Goal: Contribute content: Contribute content

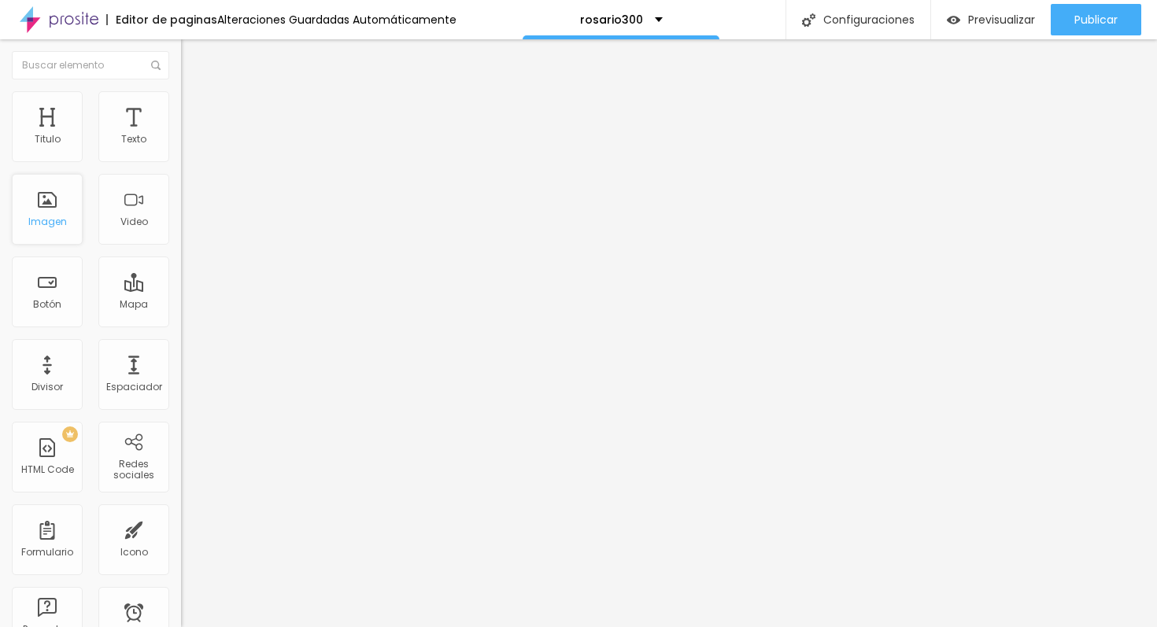
click at [53, 213] on div "Imagen" at bounding box center [47, 209] width 71 height 71
click at [187, 146] on icon "button" at bounding box center [191, 141] width 9 height 9
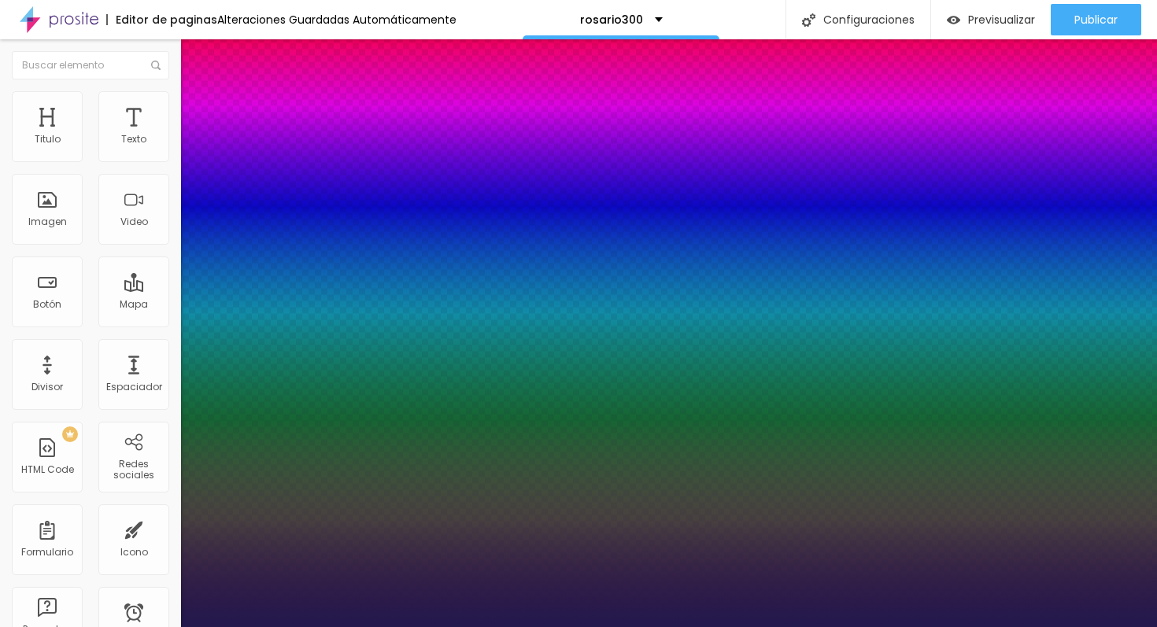
type input "18"
type input "1"
type input "19"
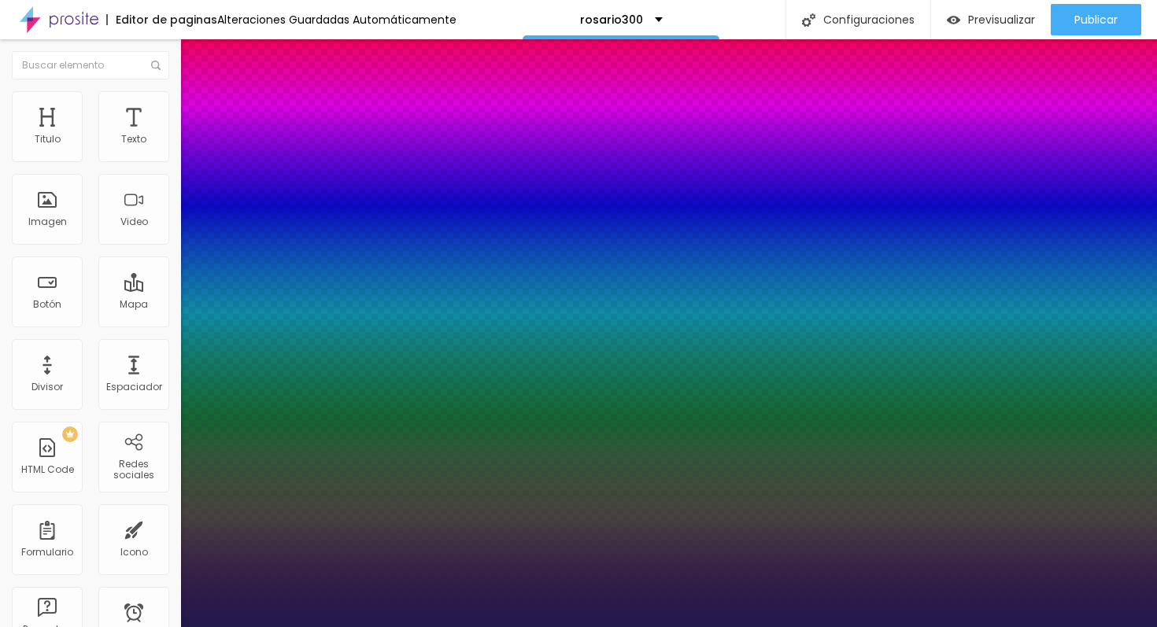
type input "1"
type input "21"
type input "1"
type input "22"
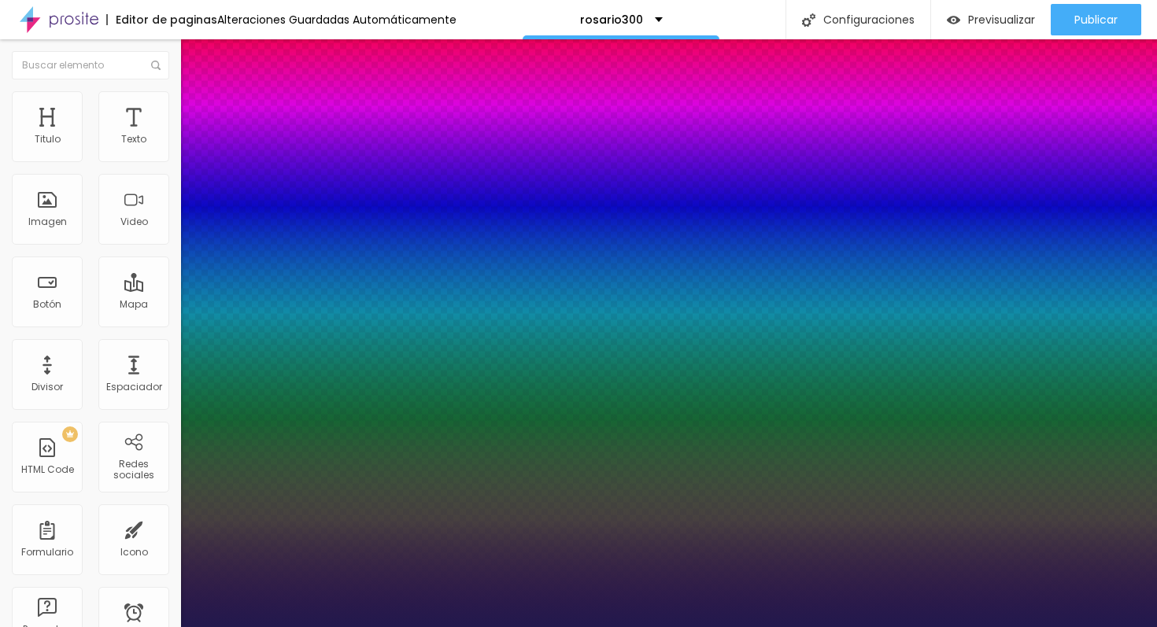
type input "22"
type input "1"
type input "23"
type input "1"
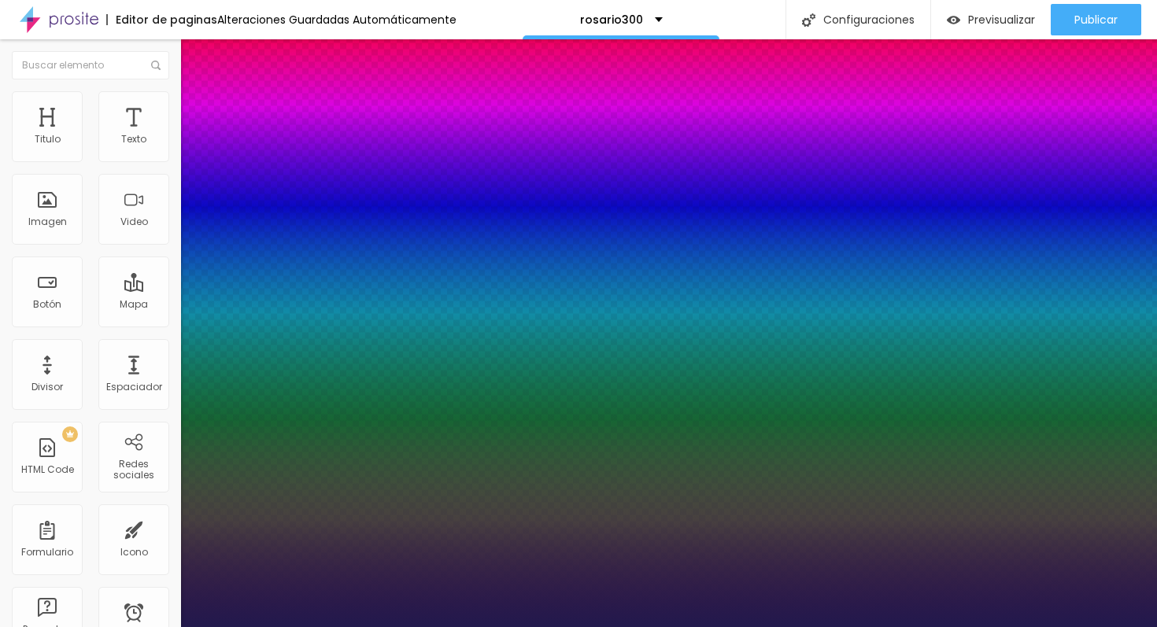
type input "24"
type input "1"
type input "25"
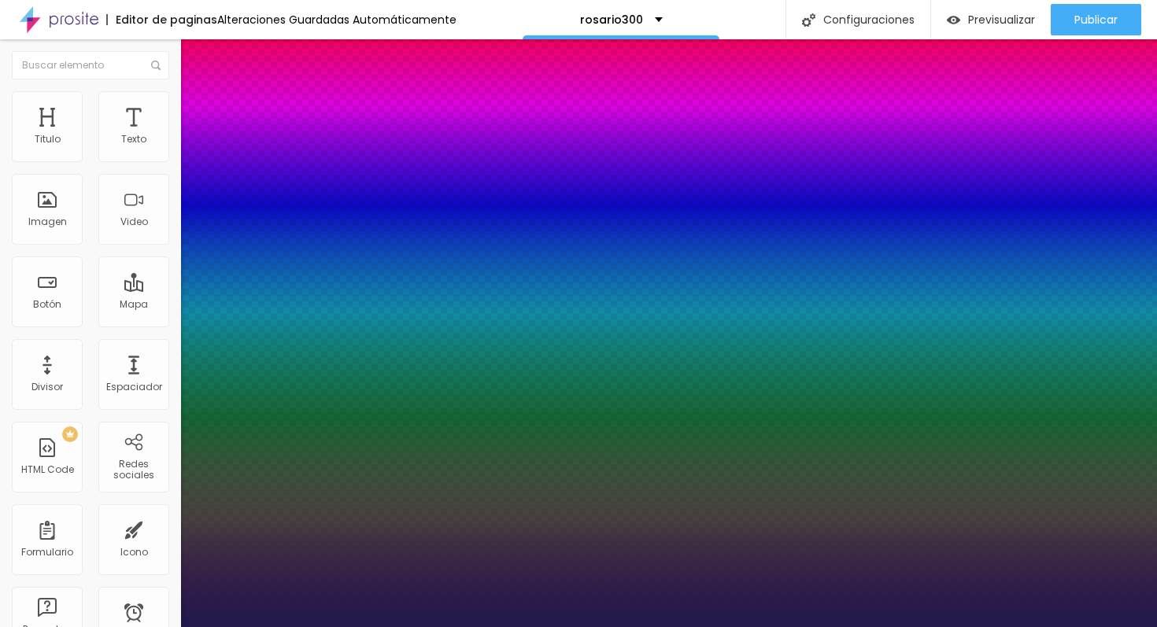
type input "1"
type input "26"
type input "1"
type input "27"
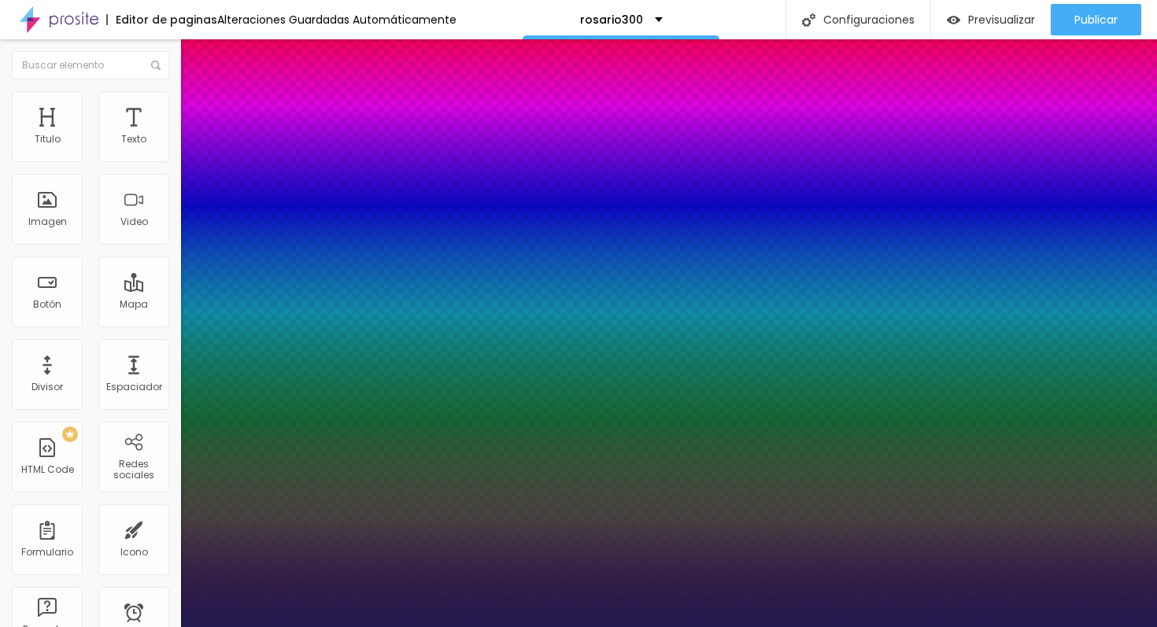
type input "27"
type input "1"
type input "28"
type input "1"
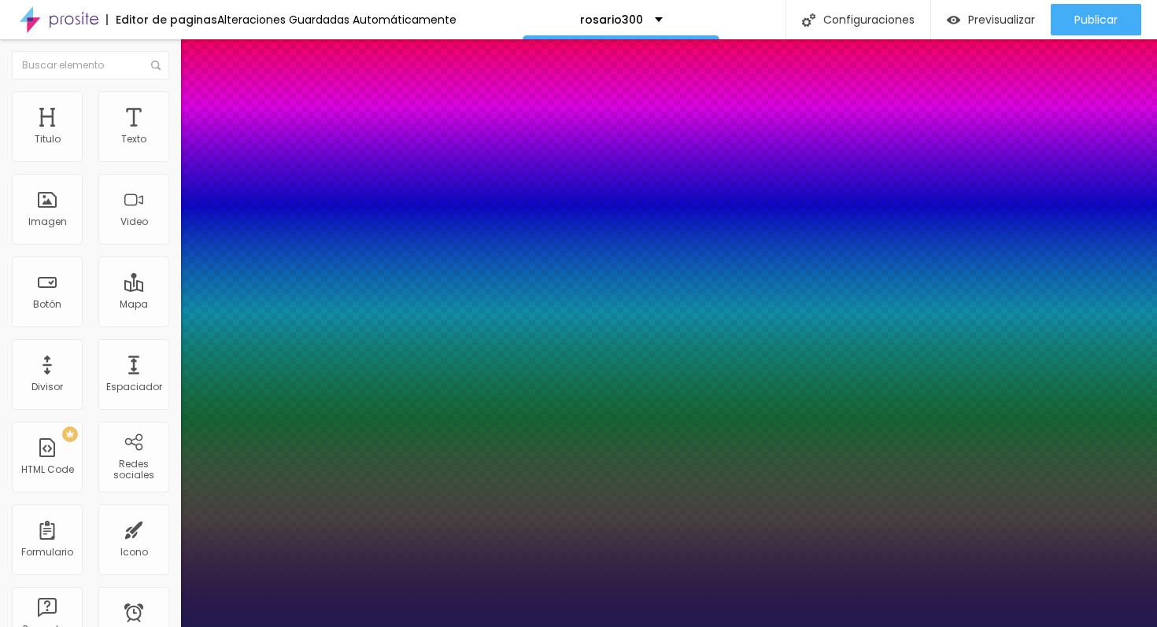
type input "29"
type input "1"
type input "30"
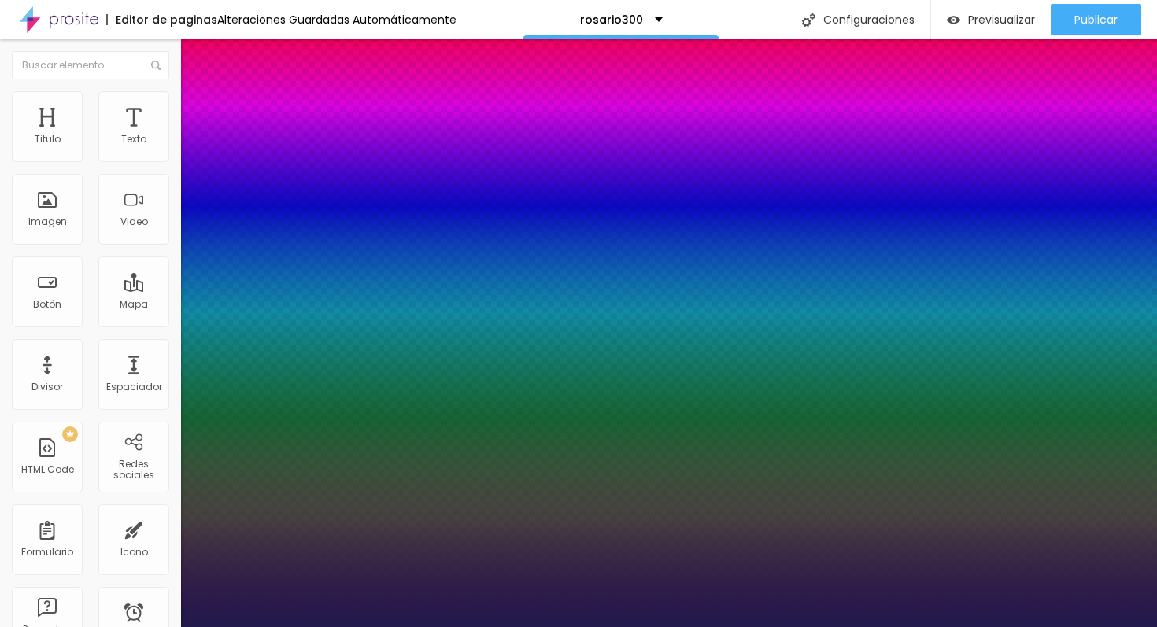
type input "1"
type input "29"
type input "1"
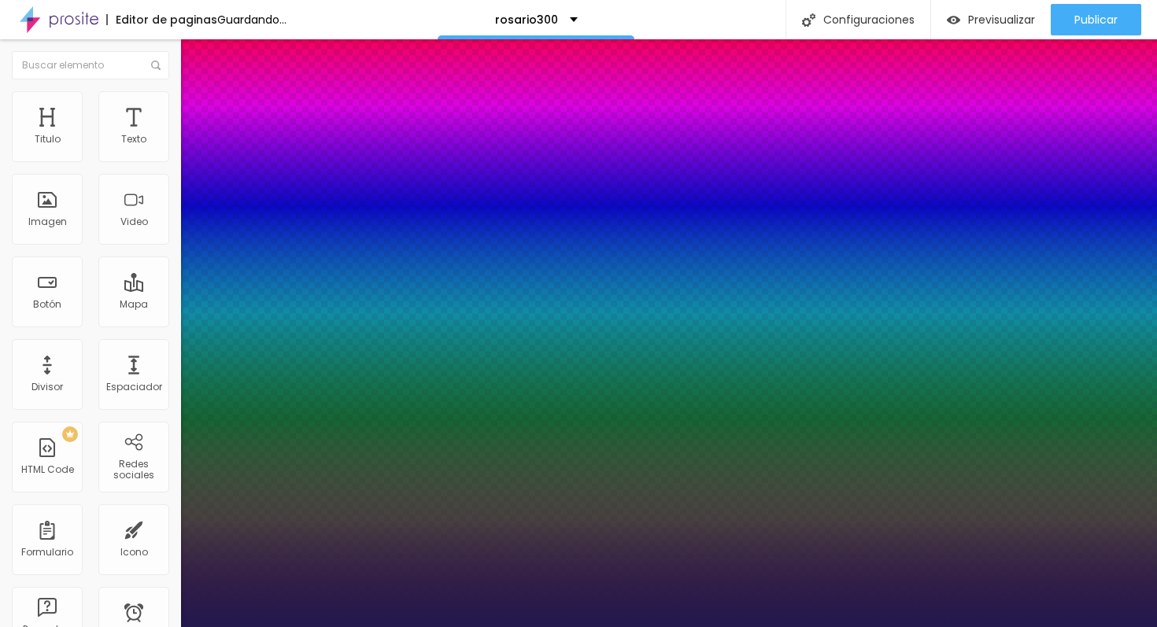
type input "28"
type input "1"
type input "27"
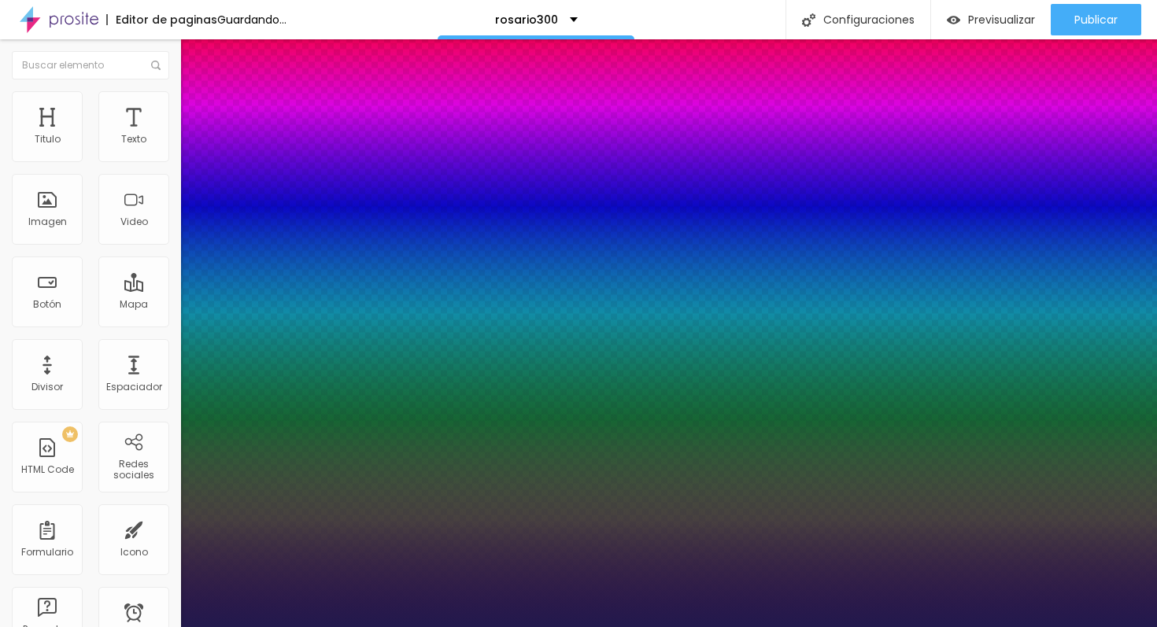
type input "1"
type input "26"
type input "1"
type input "25"
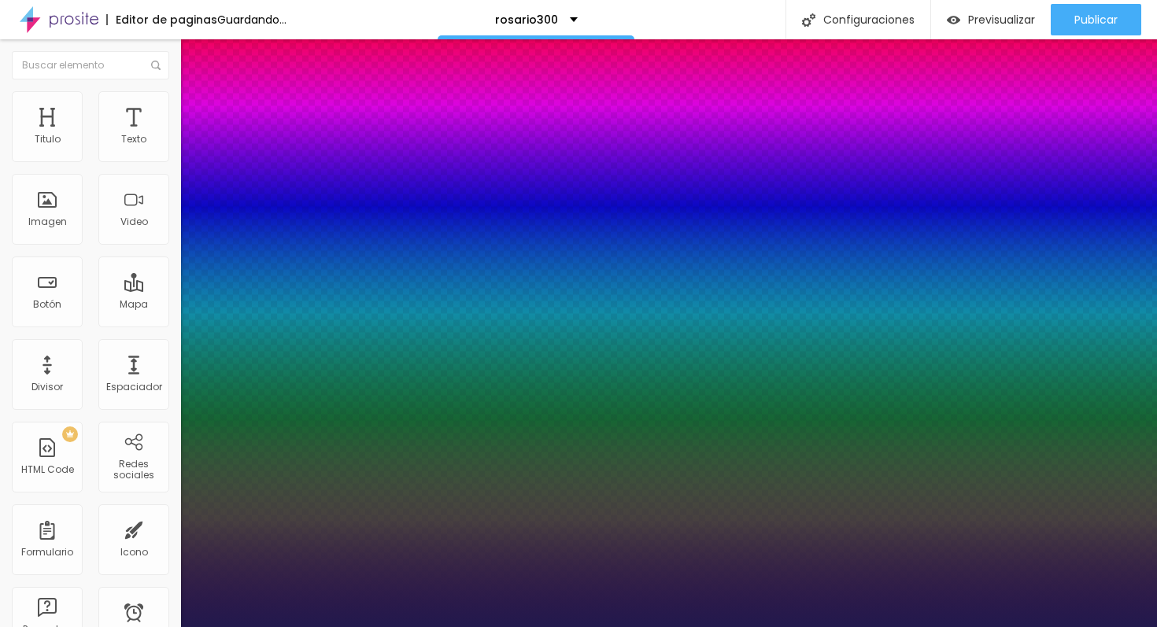
type input "25"
type input "1"
type input "24"
type input "1"
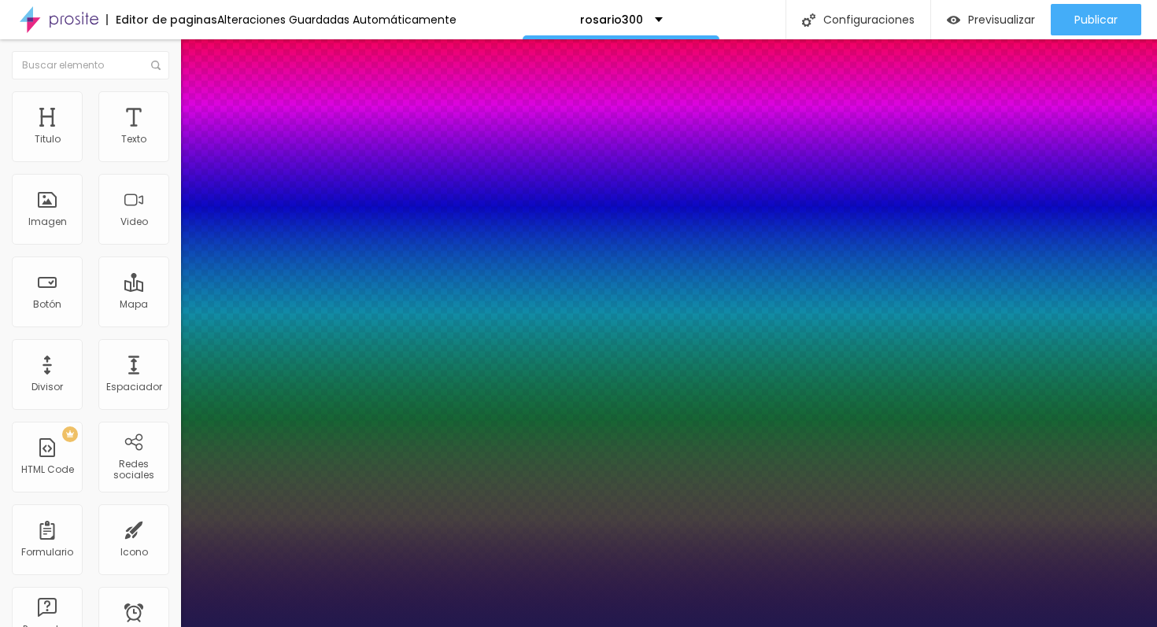
drag, startPoint x: 213, startPoint y: 265, endPoint x: 222, endPoint y: 265, distance: 8.7
type input "24"
click at [535, 627] on div at bounding box center [578, 627] width 1157 height 0
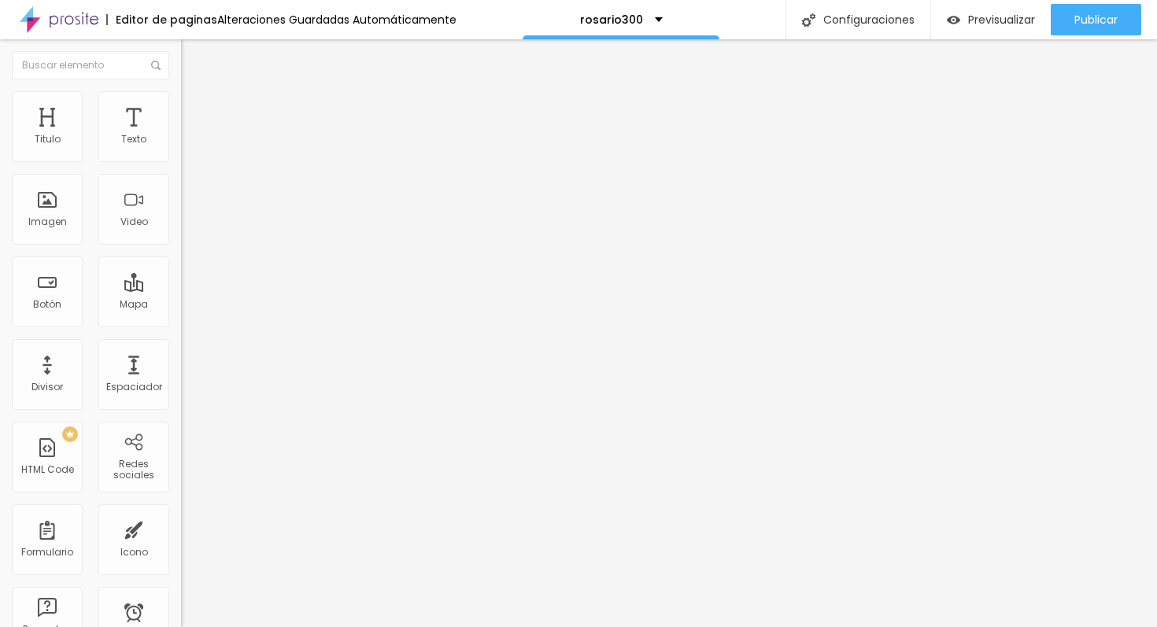
click at [187, 146] on icon "button" at bounding box center [191, 141] width 9 height 9
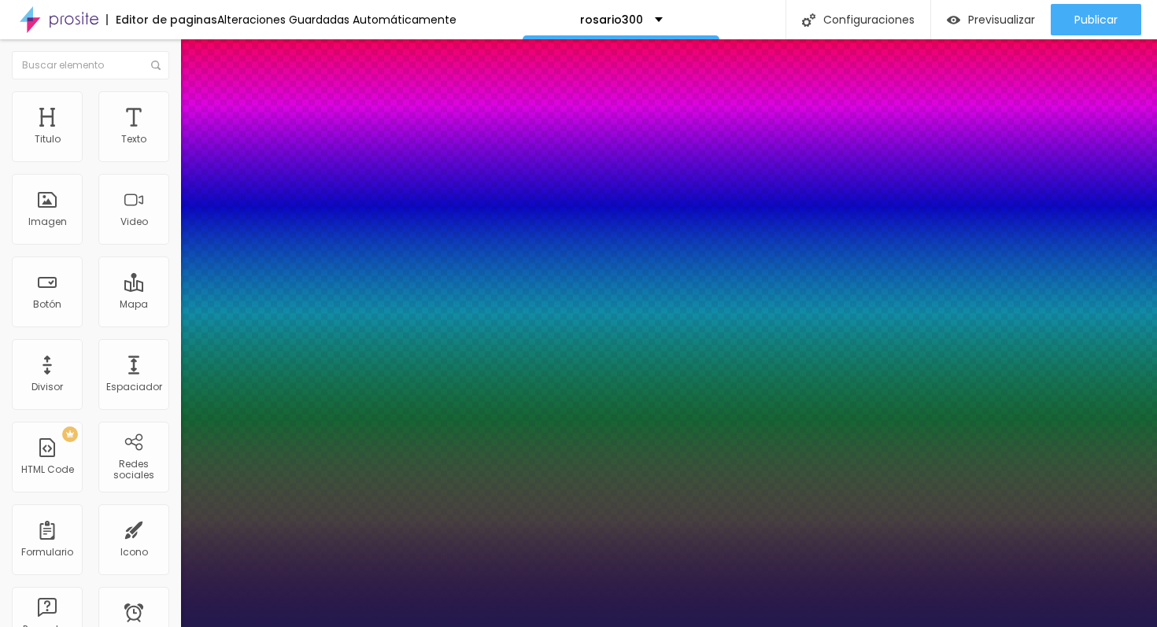
type input "1"
click at [237, 627] on div at bounding box center [578, 627] width 1157 height 0
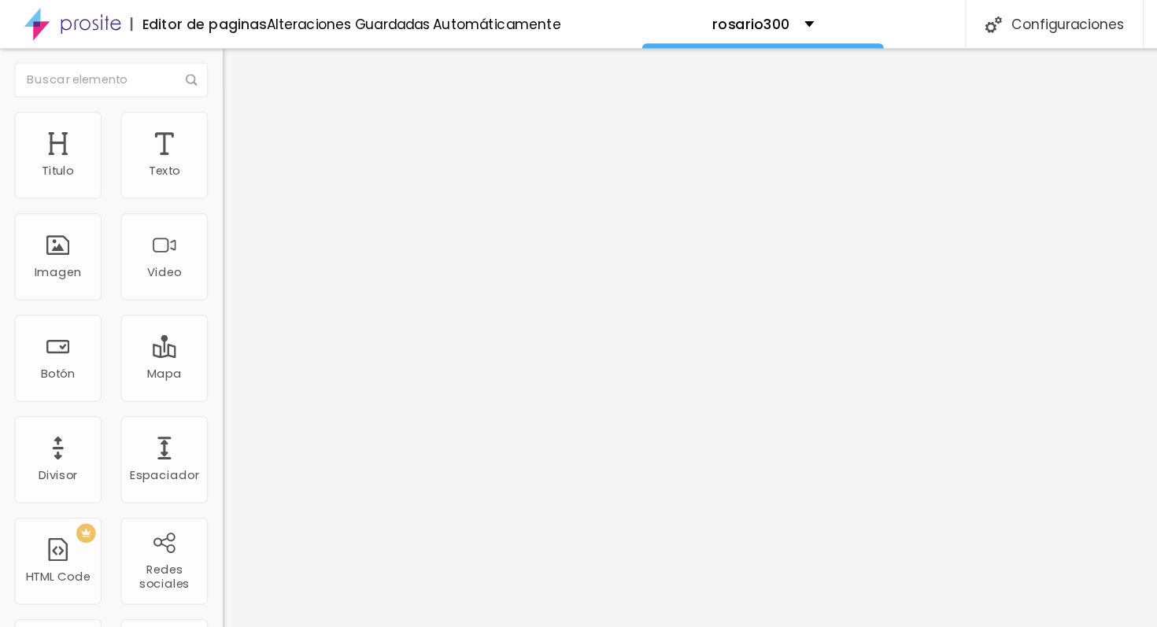
click at [193, 57] on img "button" at bounding box center [199, 57] width 13 height 13
click at [181, 134] on div "Agregar image" at bounding box center [271, 128] width 181 height 11
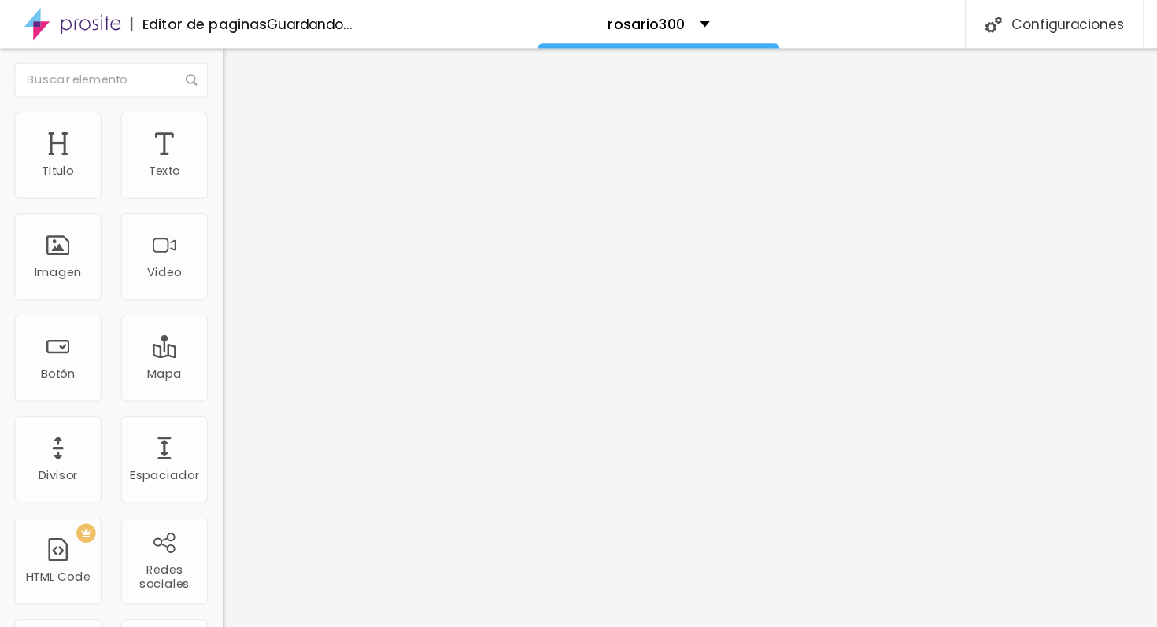
click at [181, 135] on span "Agregar image" at bounding box center [222, 128] width 83 height 13
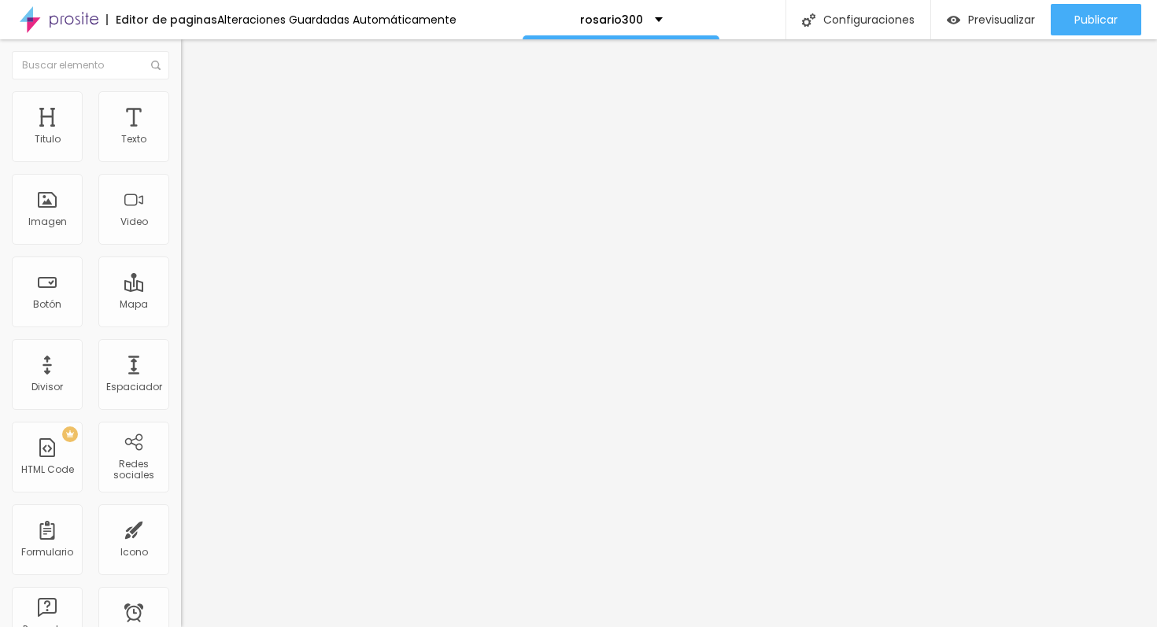
click at [181, 132] on img at bounding box center [185, 127] width 9 height 9
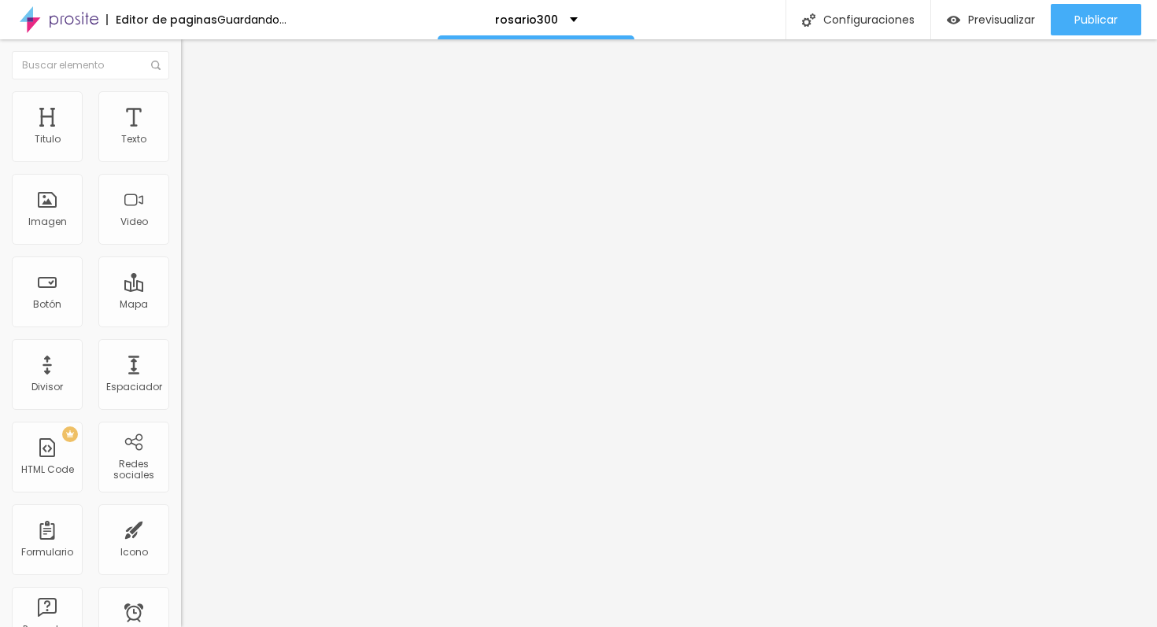
click at [181, 134] on div "Agregar image" at bounding box center [271, 128] width 181 height 11
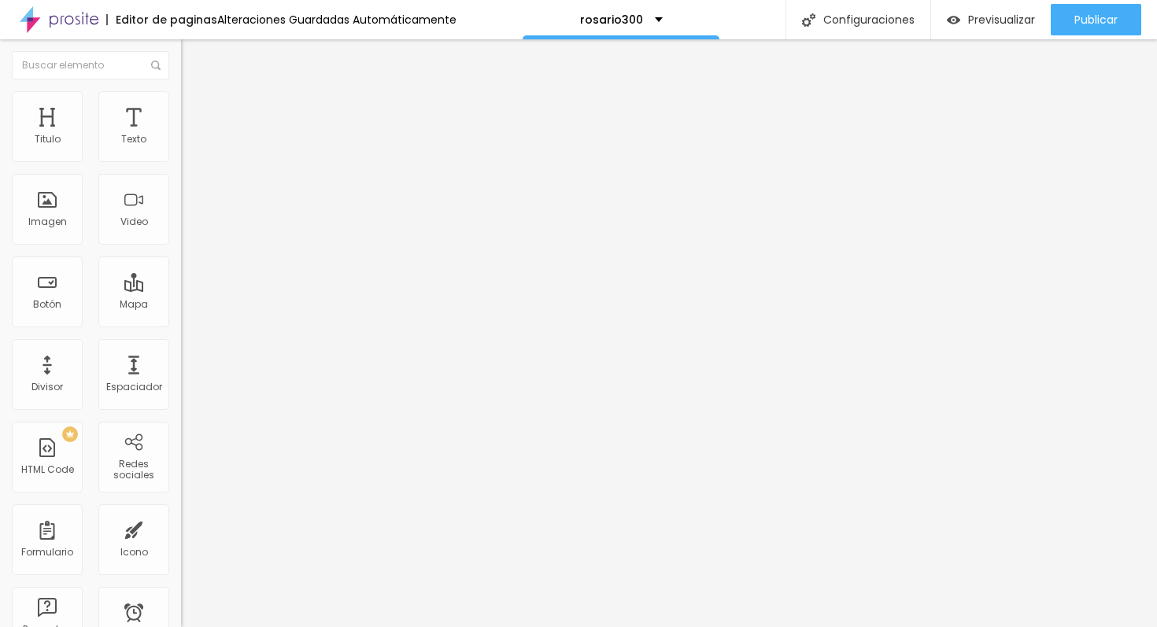
click at [181, 135] on span "Agregar image" at bounding box center [222, 128] width 83 height 13
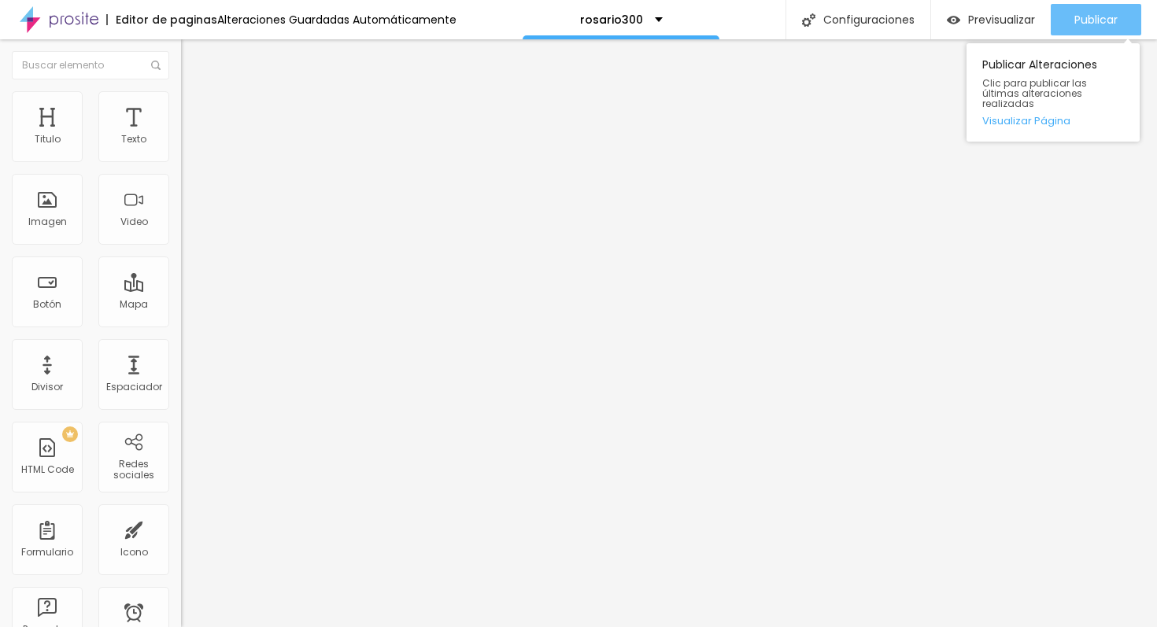
click at [1053, 12] on button "Publicar" at bounding box center [1096, 19] width 91 height 31
